Goal: Navigation & Orientation: Find specific page/section

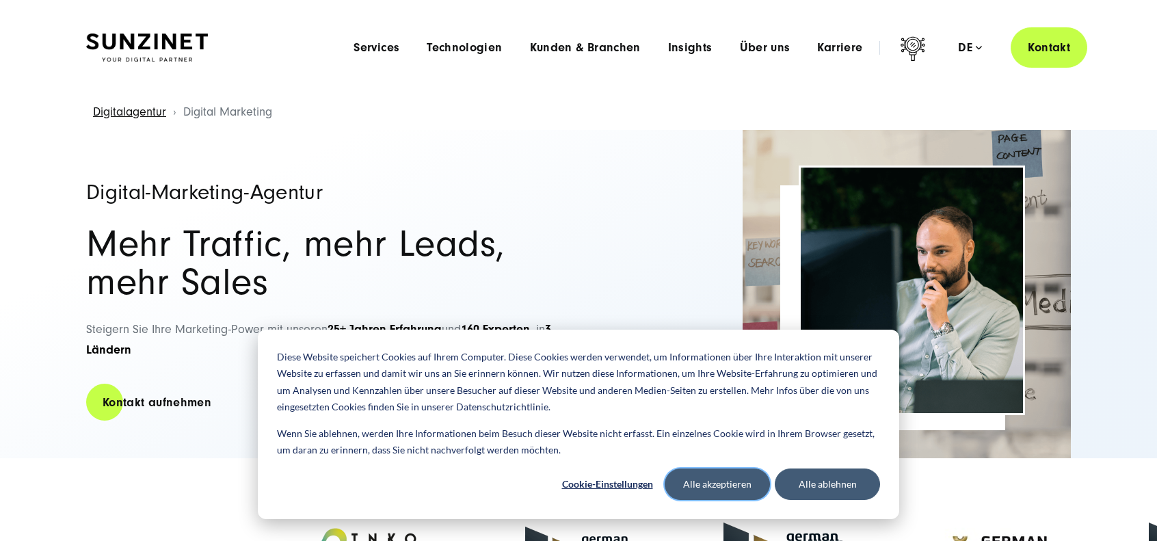
click at [717, 478] on button "Alle akzeptieren" at bounding box center [717, 483] width 105 height 31
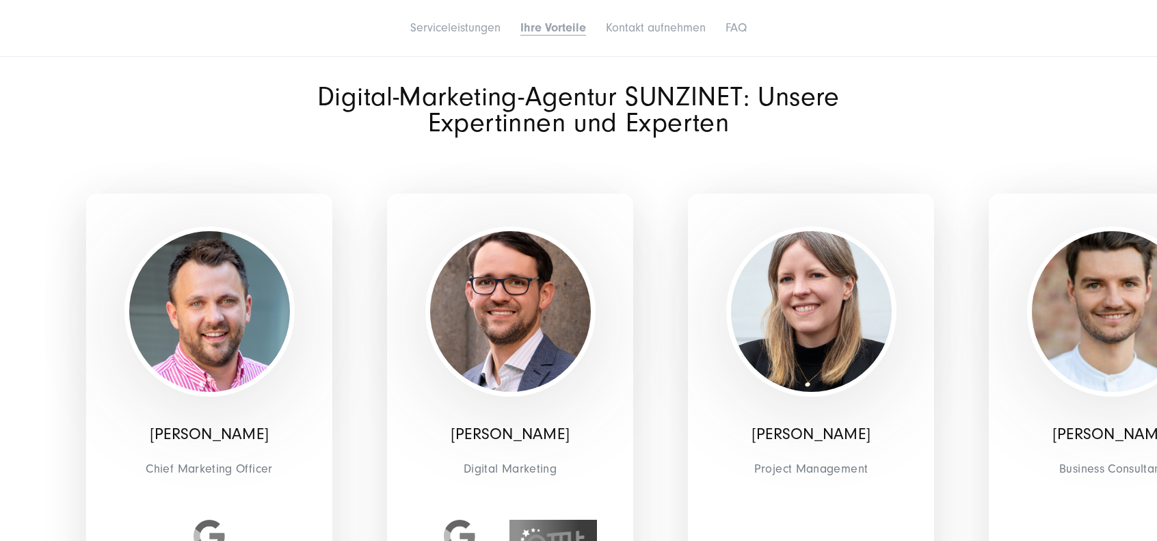
scroll to position [4222, 0]
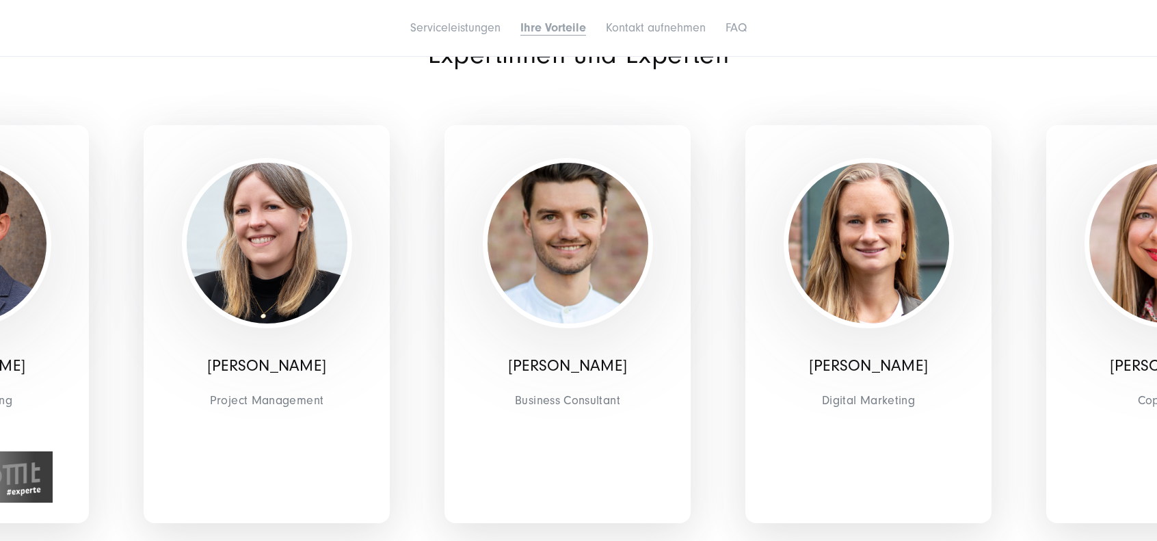
drag, startPoint x: 970, startPoint y: 436, endPoint x: 413, endPoint y: 424, distance: 556.7
click at [417, 427] on div "[PERSON_NAME] Business Consultant" at bounding box center [567, 323] width 301 height 485
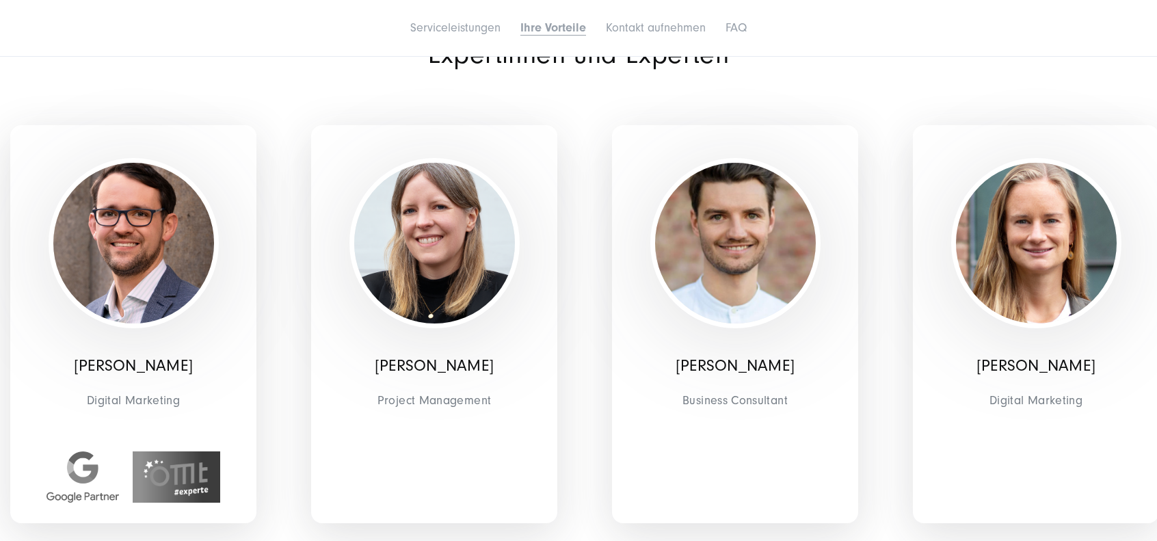
drag, startPoint x: 972, startPoint y: 355, endPoint x: 172, endPoint y: 325, distance: 799.9
click at [885, 331] on div "[PERSON_NAME] Digital Marketing" at bounding box center [1035, 323] width 301 height 485
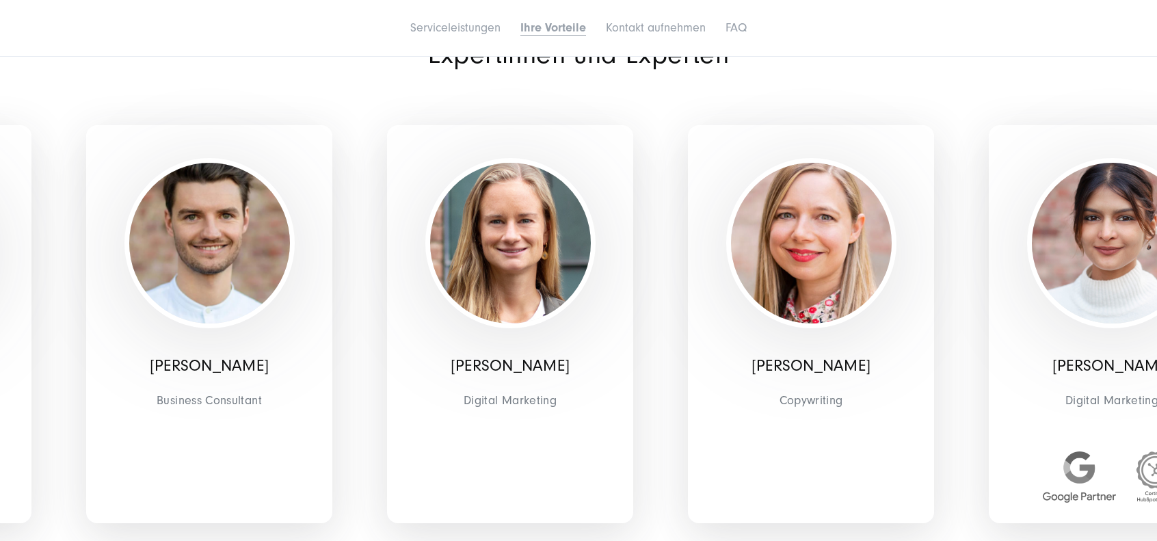
drag, startPoint x: 963, startPoint y: 306, endPoint x: -566, endPoint y: 239, distance: 1530.4
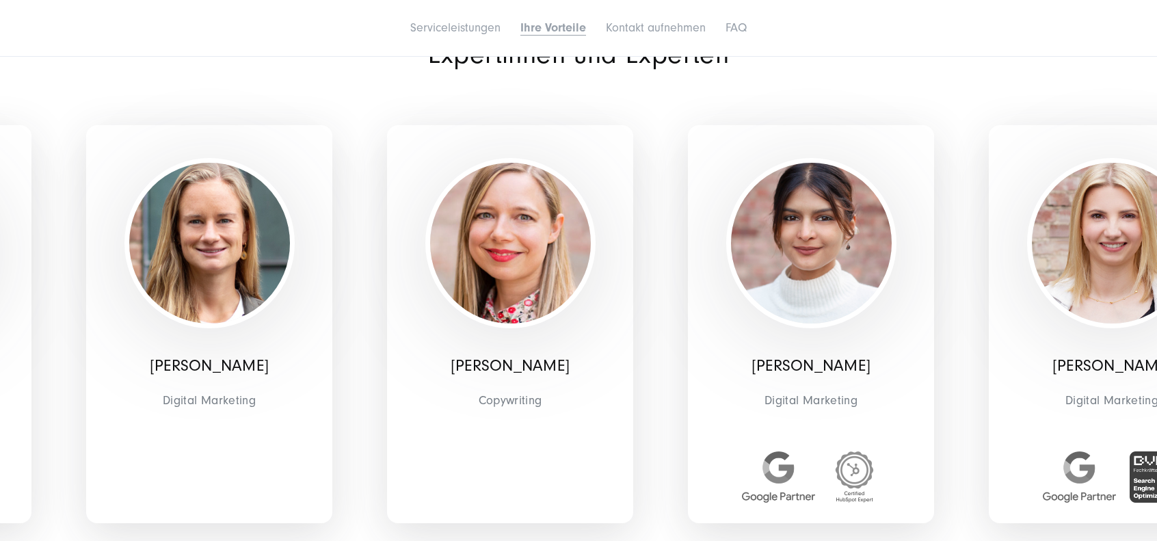
drag, startPoint x: 989, startPoint y: 296, endPoint x: -120, endPoint y: 257, distance: 1110.4
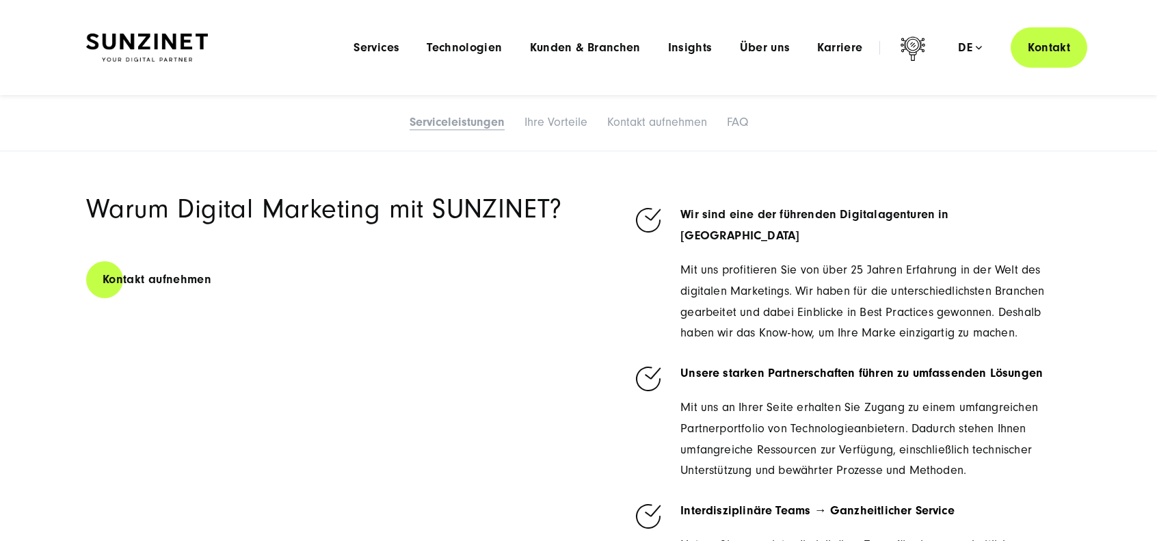
scroll to position [3128, 0]
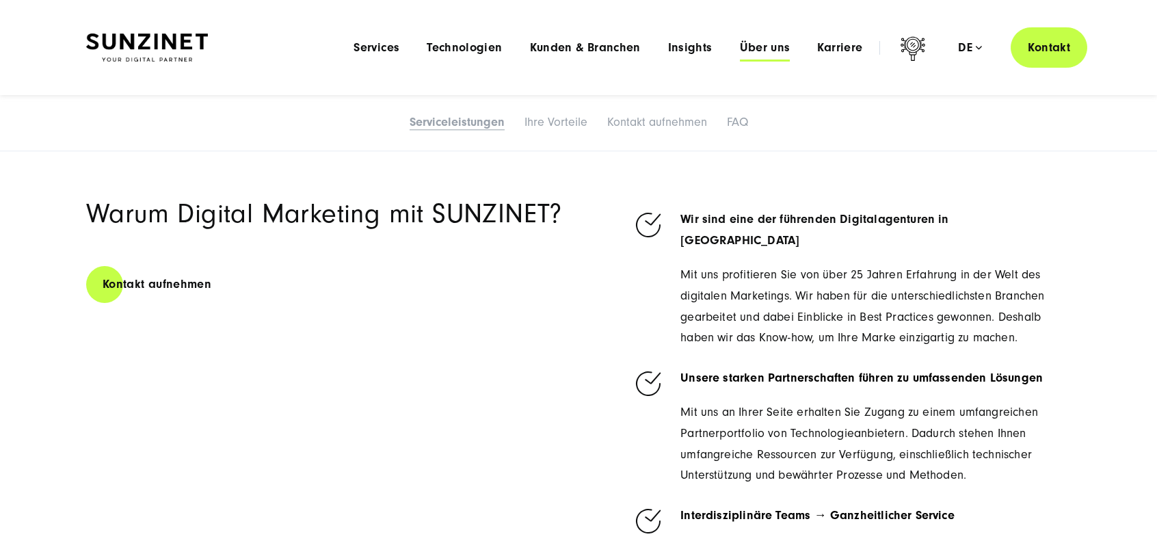
click at [777, 47] on span "Über uns" at bounding box center [765, 48] width 51 height 14
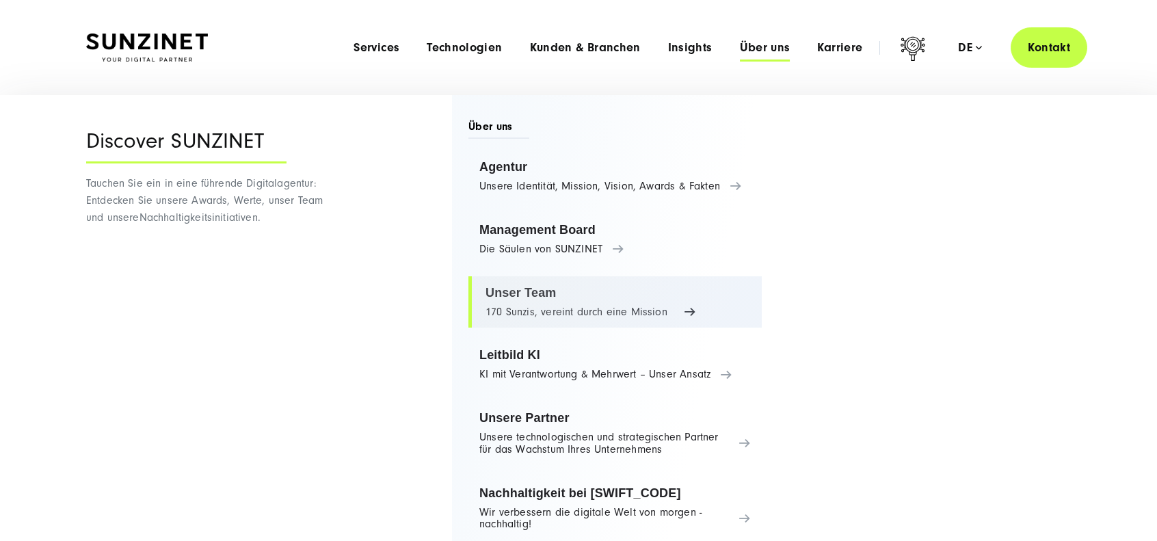
click at [520, 289] on link "Unser Team 170 Sunzis, vereint durch eine Mission" at bounding box center [614, 302] width 293 height 52
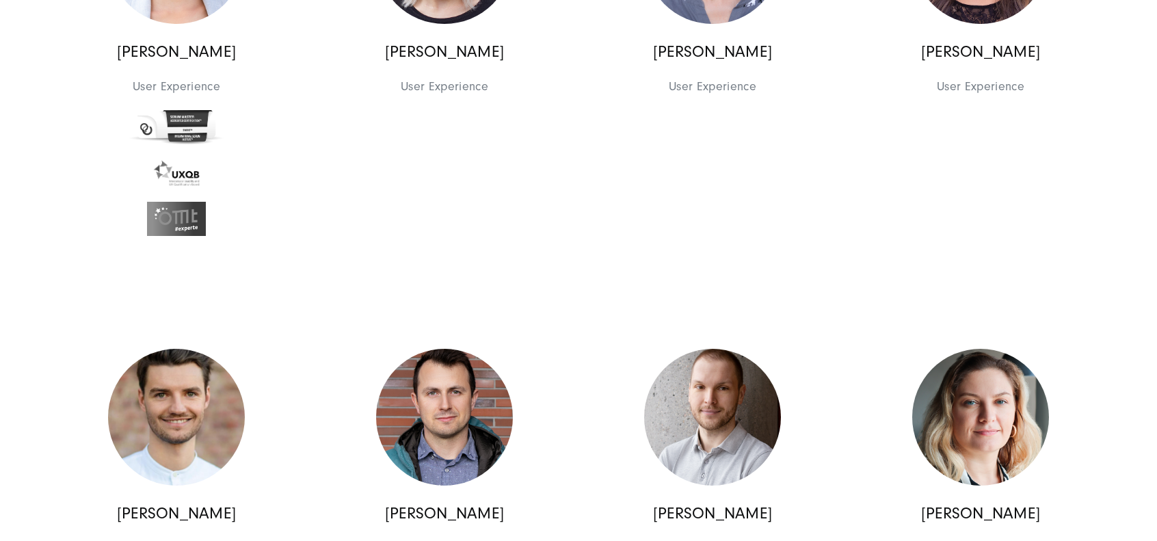
scroll to position [10051, 0]
